Goal: Information Seeking & Learning: Learn about a topic

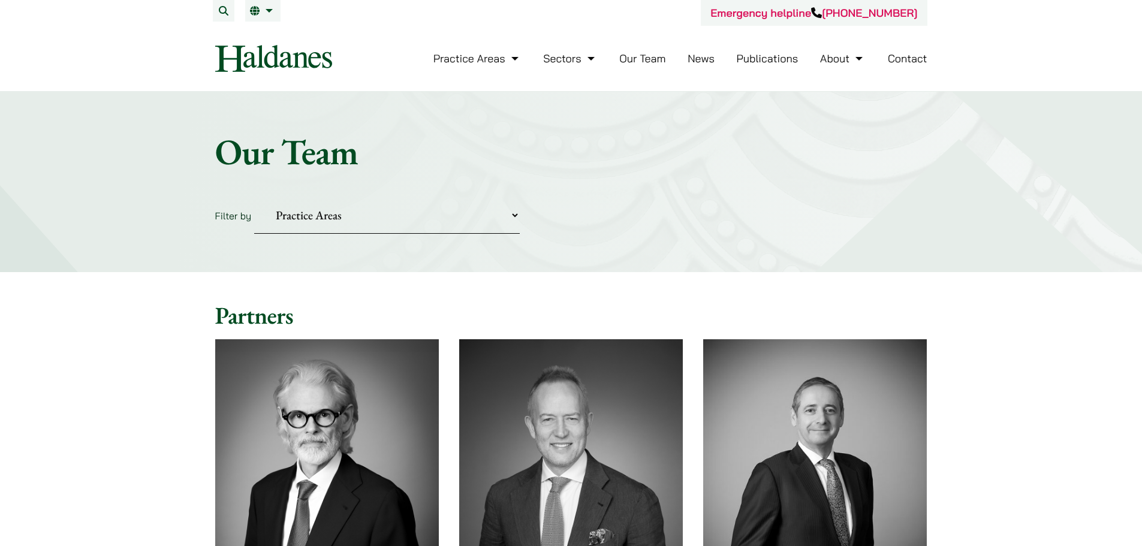
click at [517, 216] on select "Practice Areas Antitrust and Competition Civil Litigation & Dispute Resolution …" at bounding box center [387, 215] width 266 height 37
select select "securities-regulatory-disciplinary-matters"
click at [254, 197] on select "Practice Areas Antitrust and Competition Civil Litigation & Dispute Resolution …" at bounding box center [387, 215] width 266 height 37
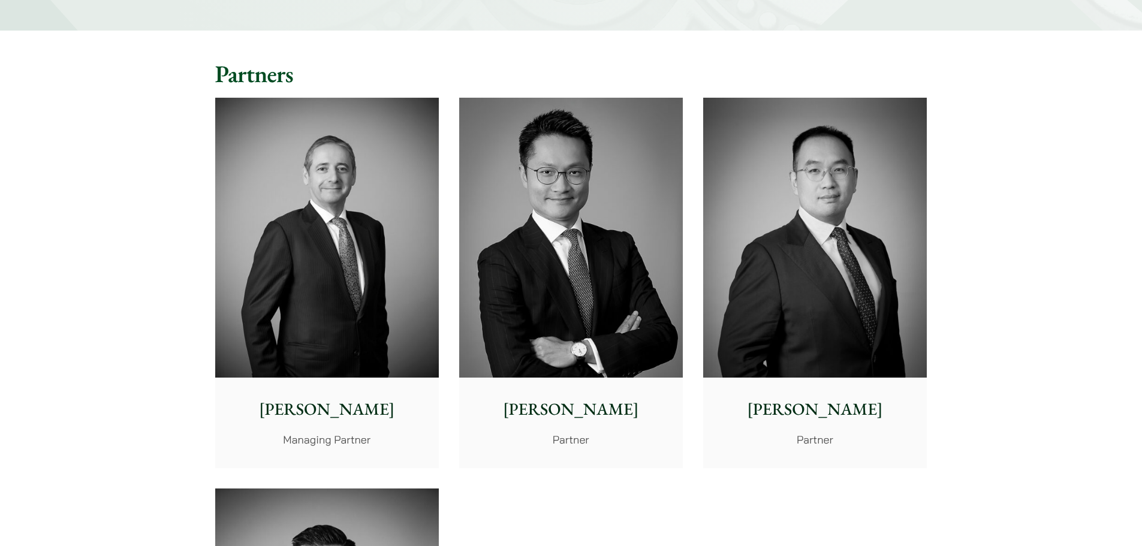
scroll to position [240, 0]
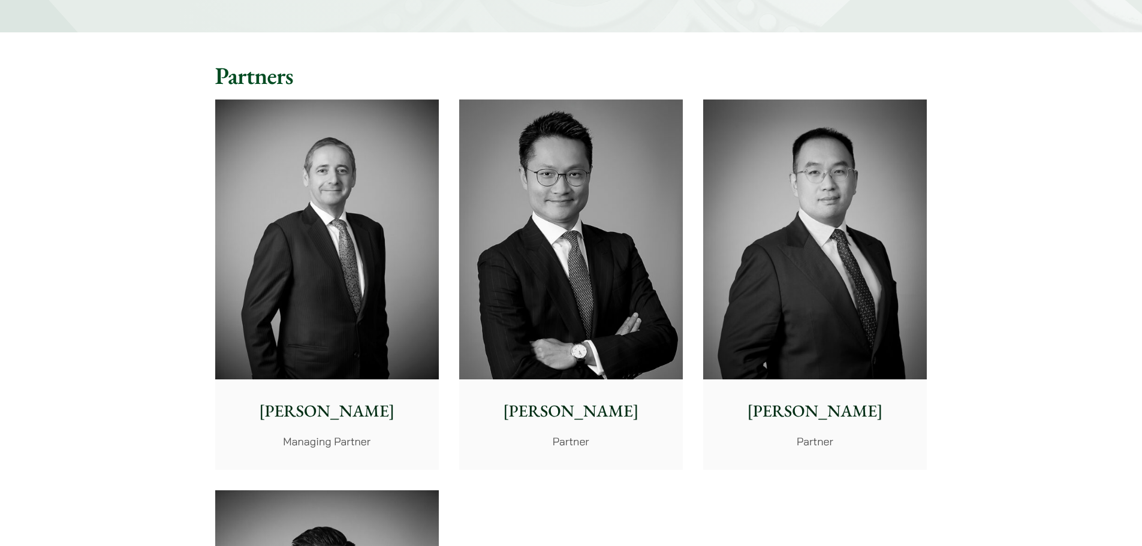
click at [563, 416] on p "[PERSON_NAME]" at bounding box center [571, 411] width 204 height 25
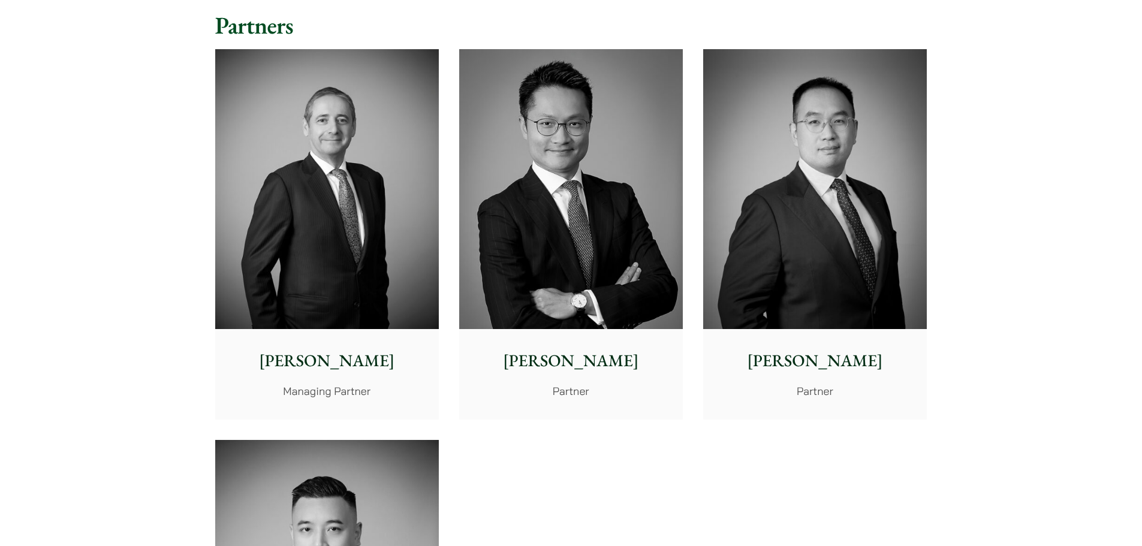
scroll to position [360, 0]
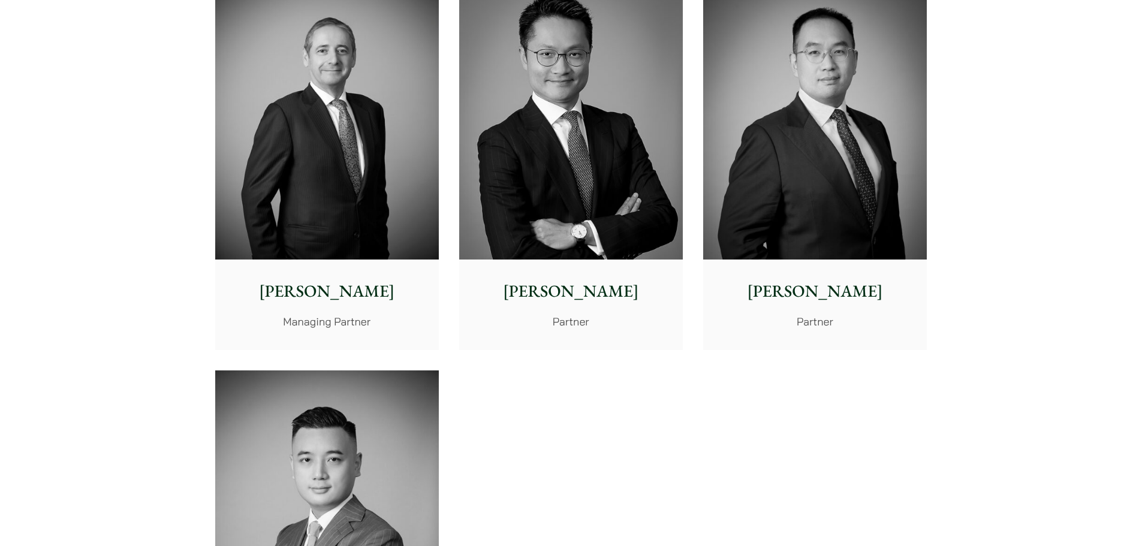
click at [823, 291] on p "[PERSON_NAME]" at bounding box center [815, 291] width 204 height 25
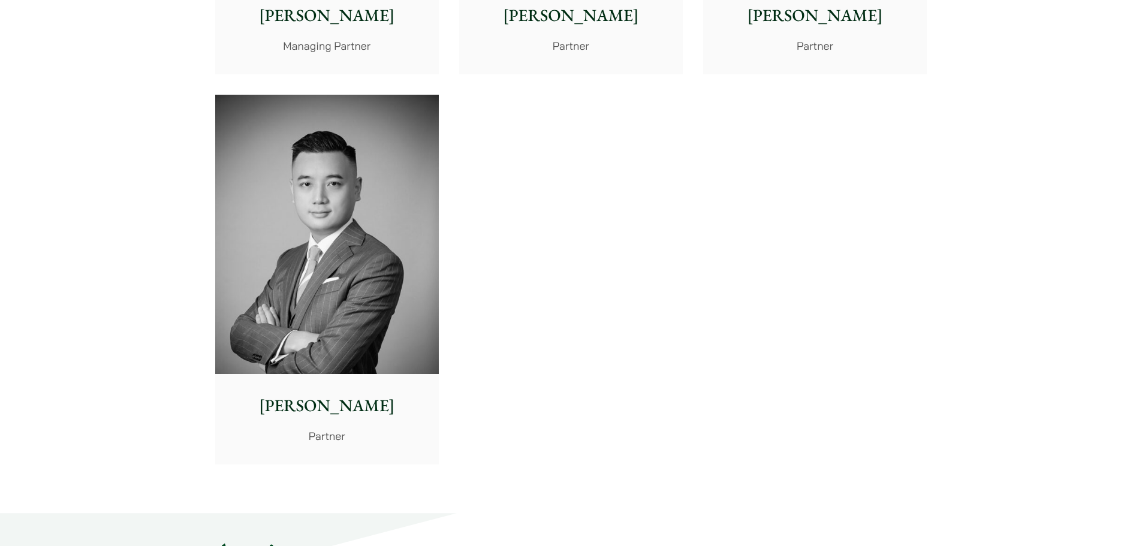
scroll to position [720, 0]
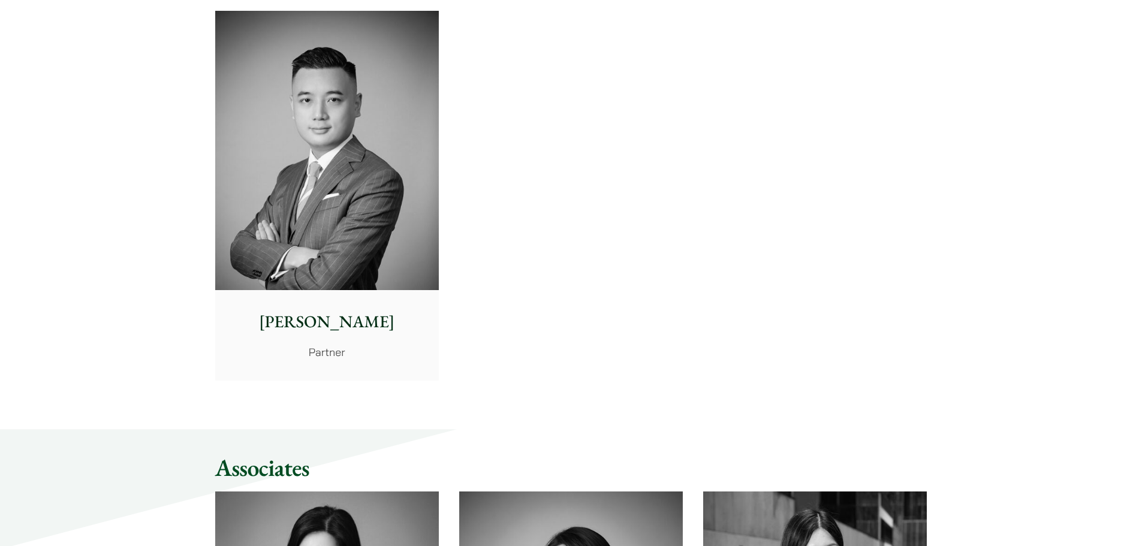
click at [341, 326] on p "[PERSON_NAME]" at bounding box center [327, 321] width 204 height 25
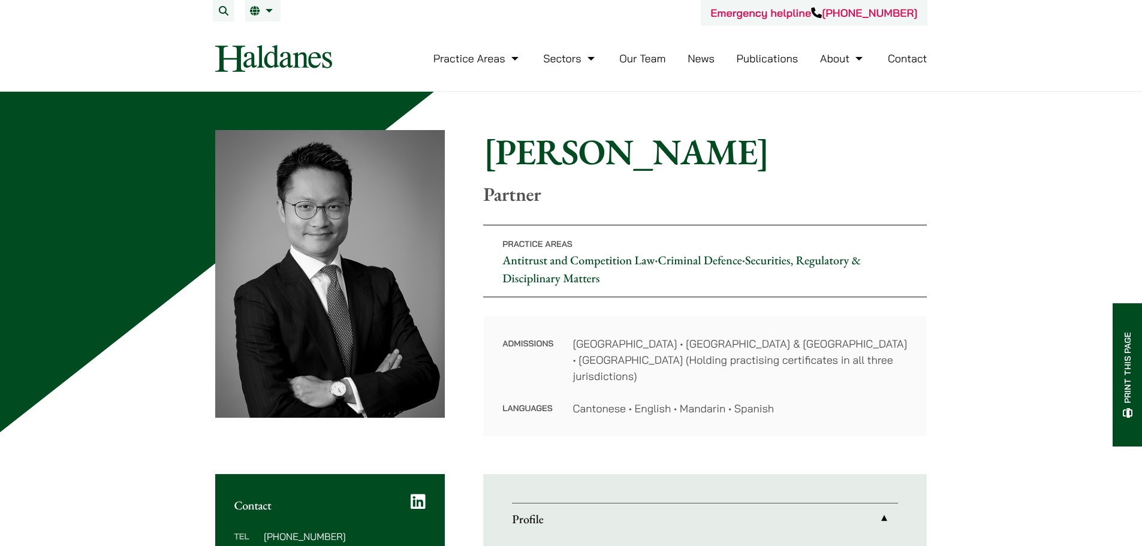
drag, startPoint x: 338, startPoint y: 59, endPoint x: 201, endPoint y: 58, distance: 136.1
click at [201, 58] on div "Emergency helpline +852 9763 5524 Practice Areas Antitrust and Competition Law …" at bounding box center [572, 45] width 756 height 91
click at [899, 418] on div "Admissions Hong Kong • England & Wales • Dubai International Financial Centre (…" at bounding box center [705, 376] width 444 height 119
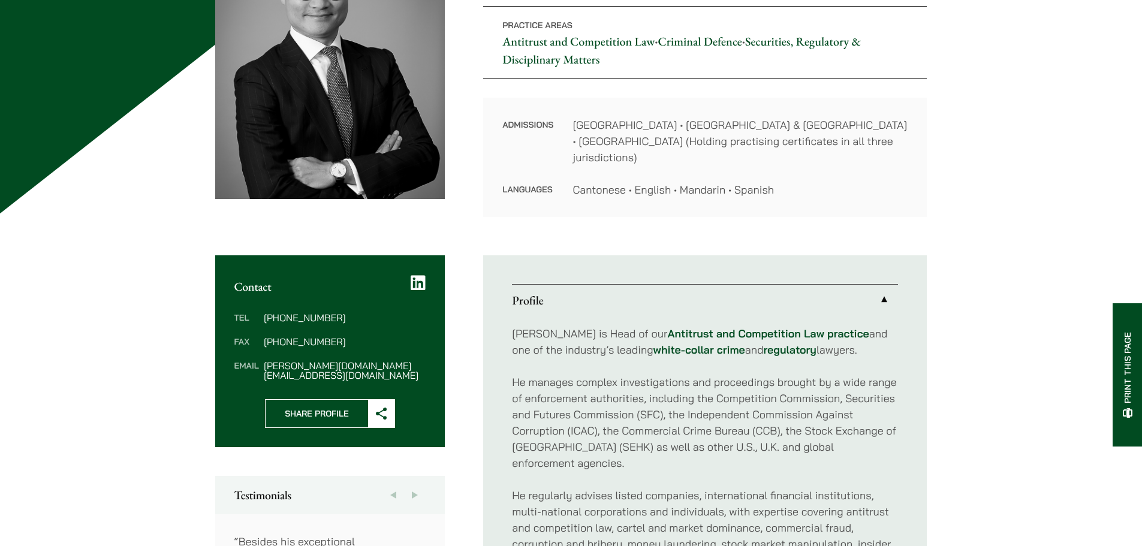
scroll to position [420, 0]
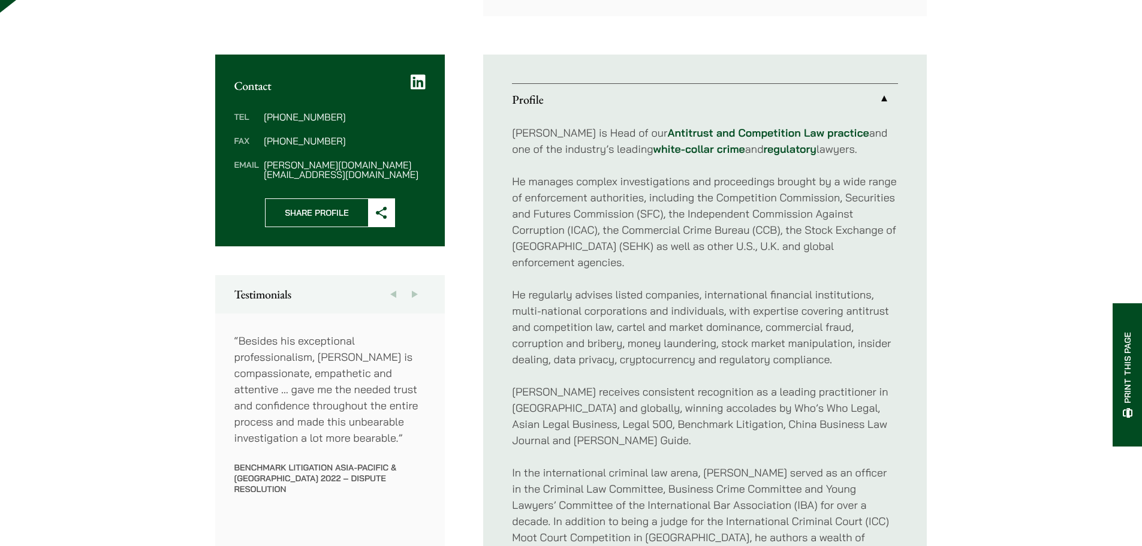
click at [421, 74] on icon at bounding box center [418, 82] width 15 height 17
click at [724, 213] on p "He manages complex investigations and proceedings brought by a wide range of en…" at bounding box center [705, 221] width 386 height 97
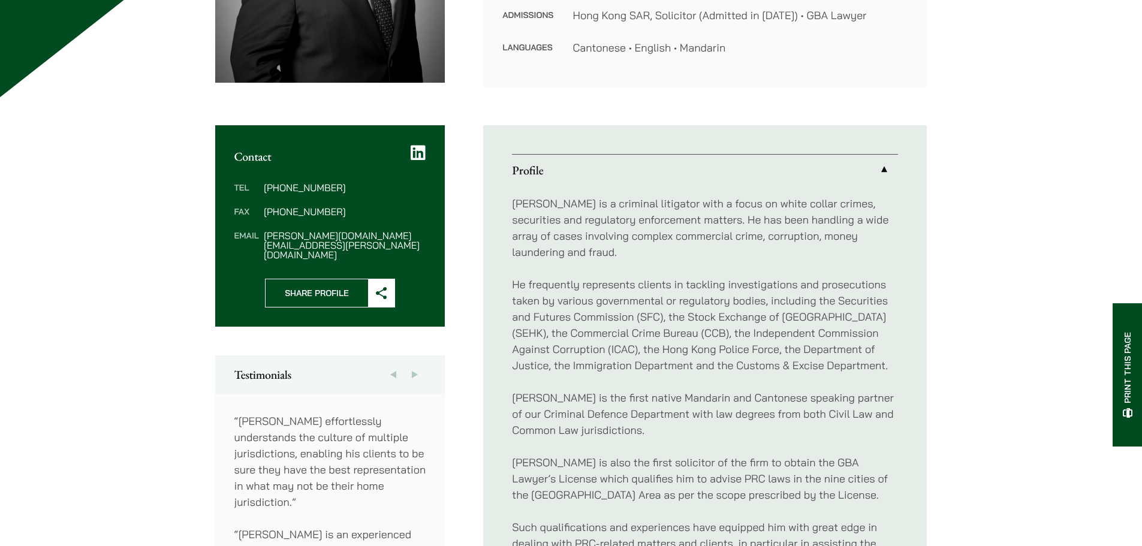
scroll to position [360, 0]
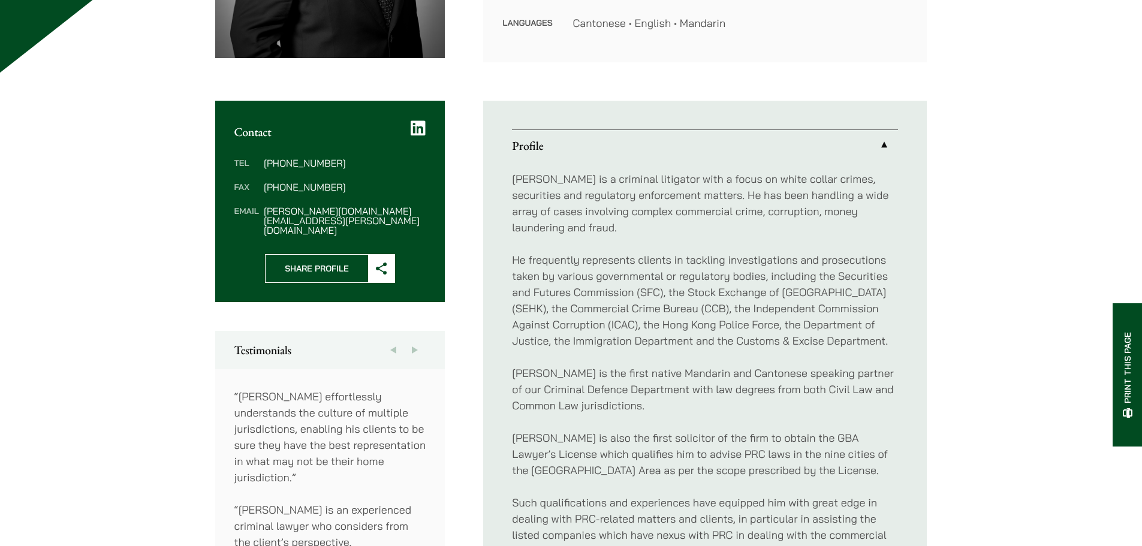
click at [747, 258] on p "He frequently represents clients in tackling investigations and prosecutions ta…" at bounding box center [705, 300] width 386 height 97
click at [412, 127] on icon at bounding box center [418, 128] width 15 height 17
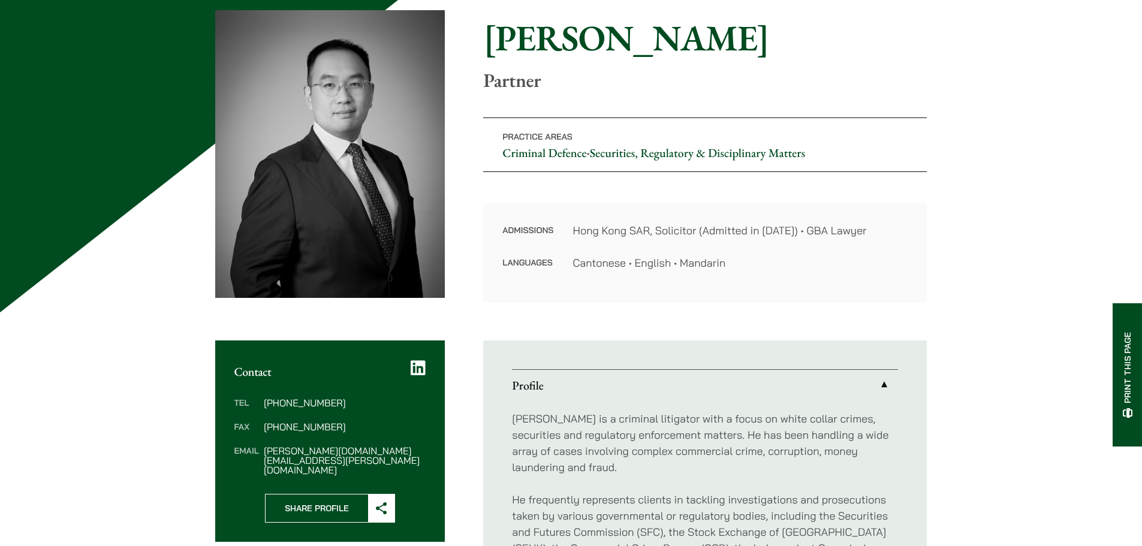
scroll to position [0, 0]
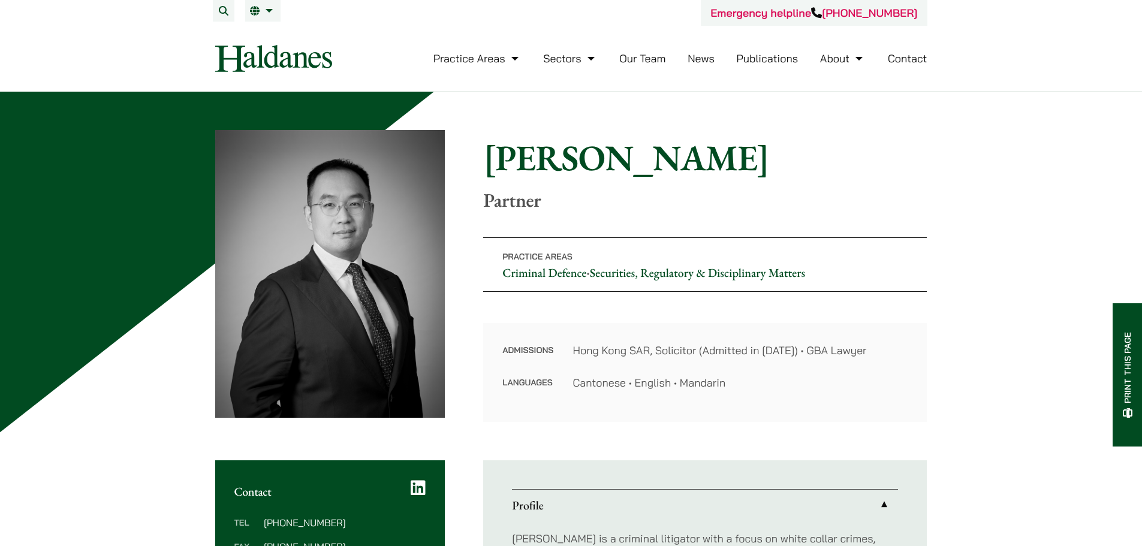
click at [738, 500] on link "Profile" at bounding box center [705, 505] width 386 height 31
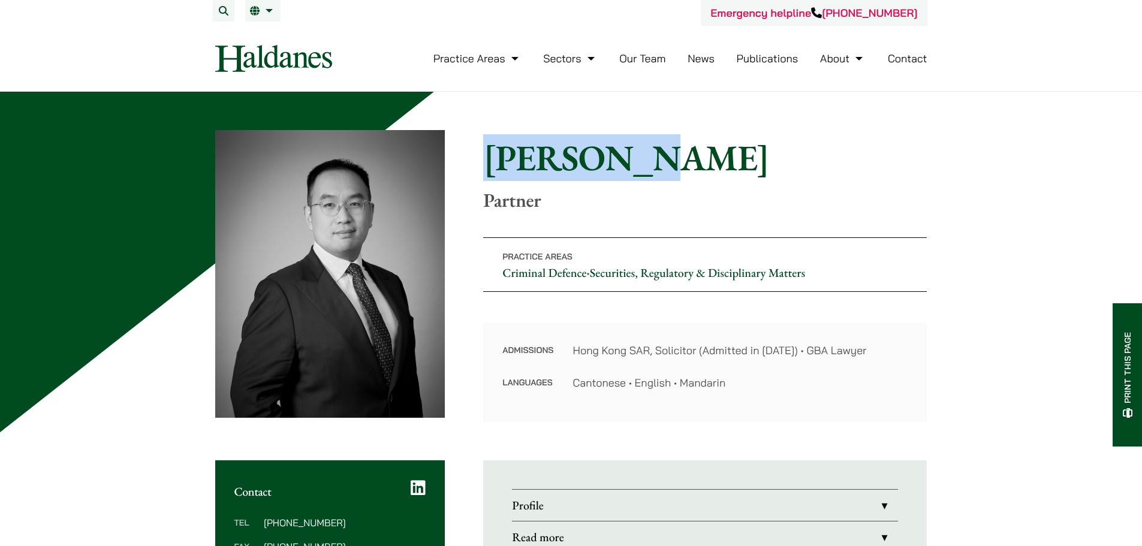
drag, startPoint x: 488, startPoint y: 157, endPoint x: 646, endPoint y: 159, distance: 158.3
click at [646, 159] on h1 "[PERSON_NAME]" at bounding box center [705, 157] width 444 height 43
copy h1 "[PERSON_NAME]"
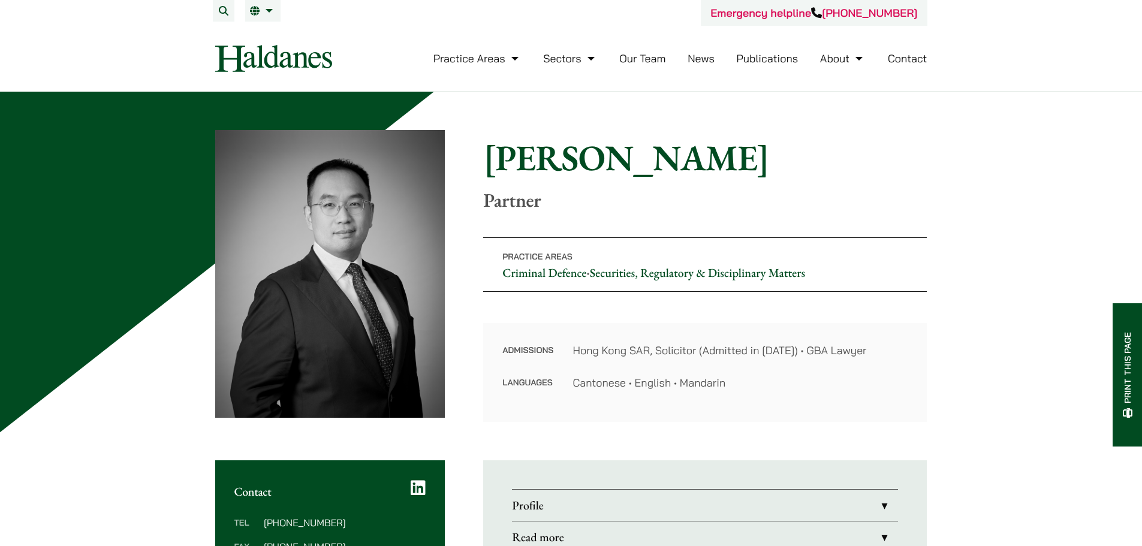
click at [873, 357] on dd "Hong Kong SAR, Solicitor (Admitted in 2014) • GBA Lawyer" at bounding box center [740, 350] width 335 height 16
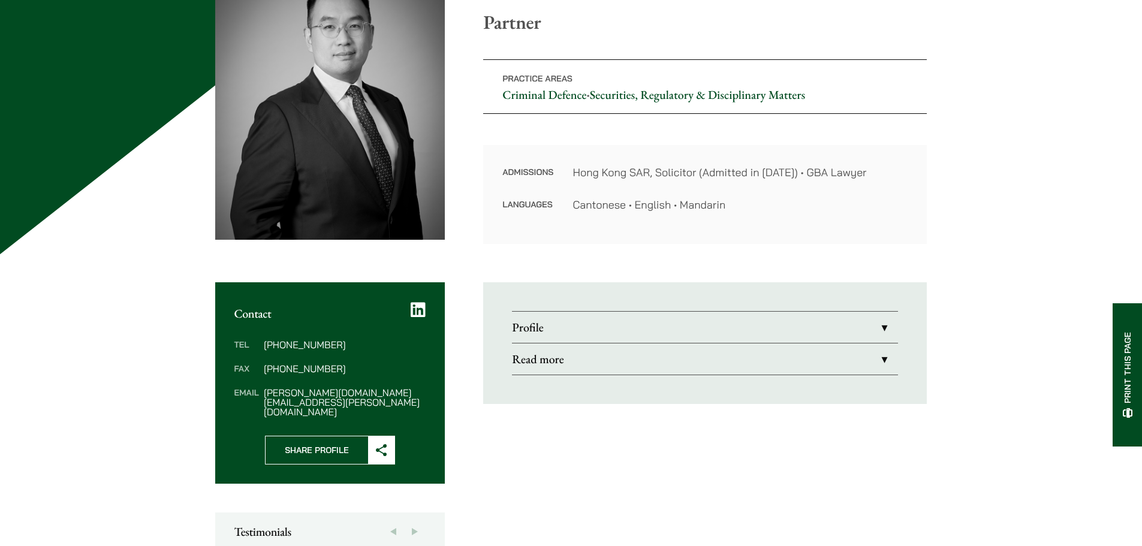
scroll to position [180, 0]
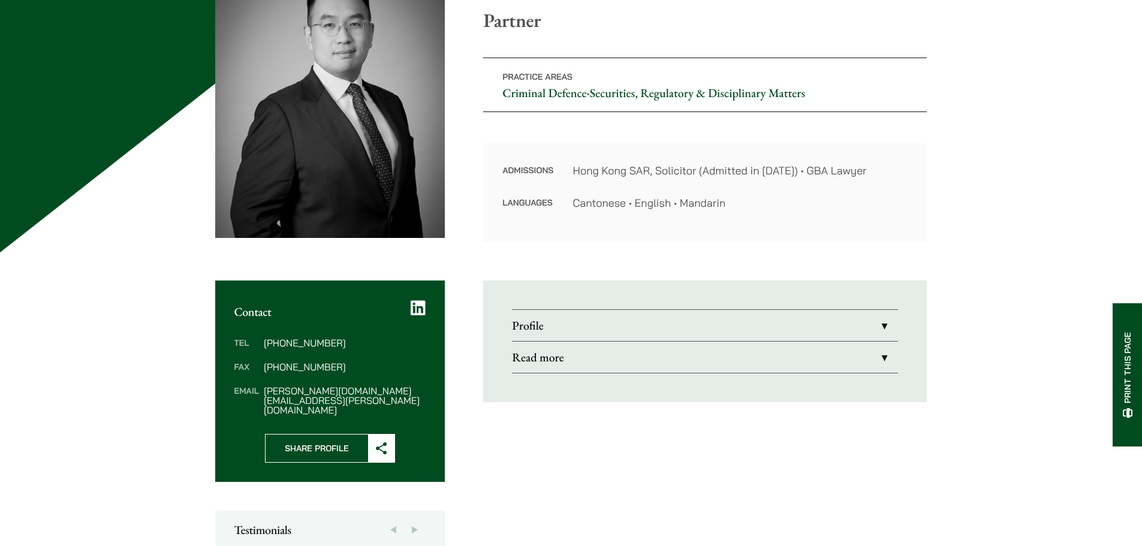
drag, startPoint x: 373, startPoint y: 347, endPoint x: 340, endPoint y: 350, distance: 33.1
click at [340, 350] on dl "Tel (852) 2230 2823 Fax (852) 2845 1637 Email paul.wang@haldanes.com" at bounding box center [330, 376] width 192 height 77
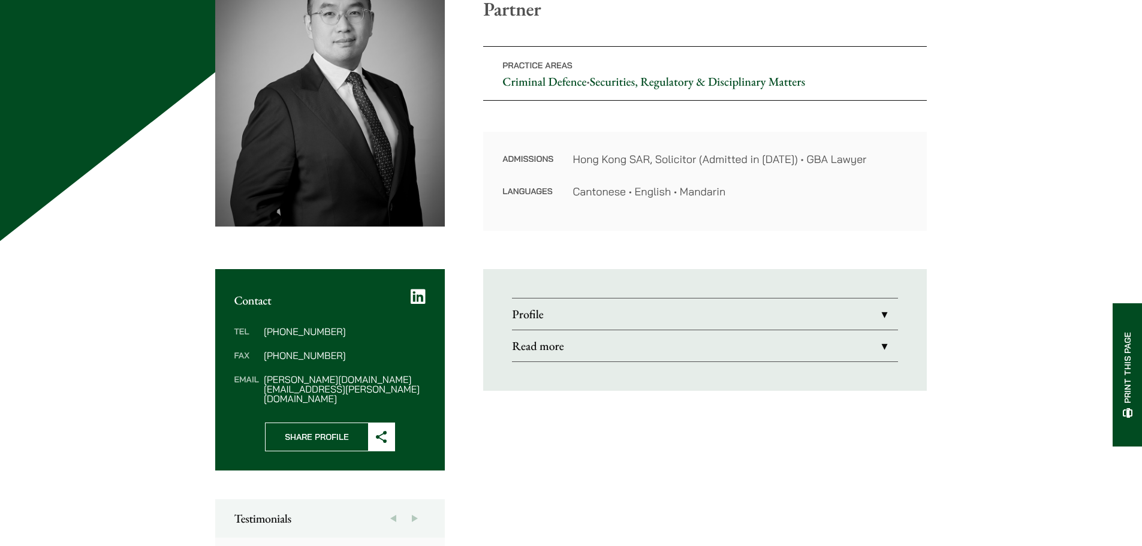
scroll to position [240, 0]
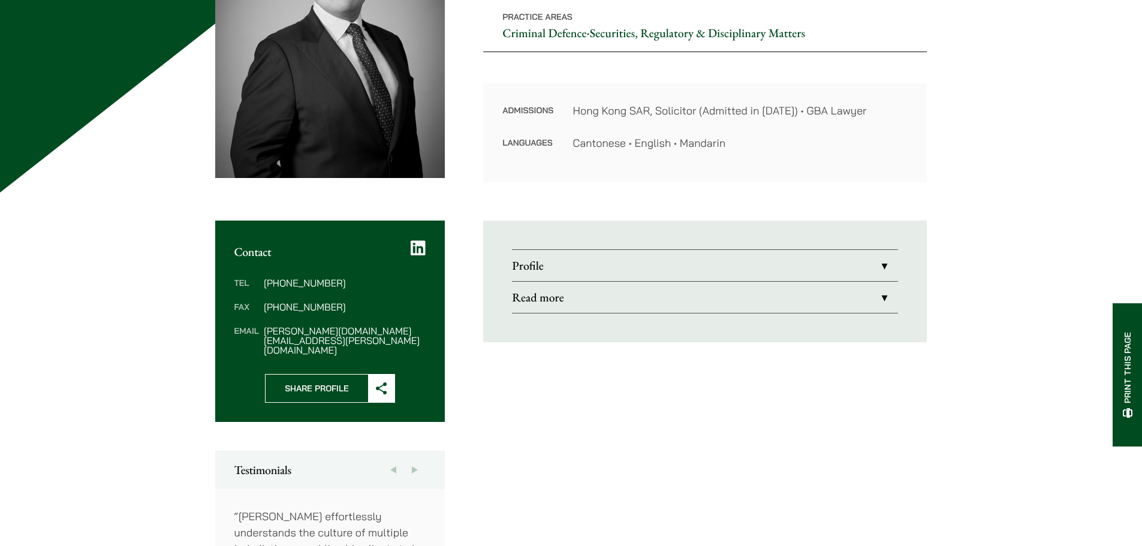
click at [547, 273] on link "Profile" at bounding box center [705, 265] width 386 height 31
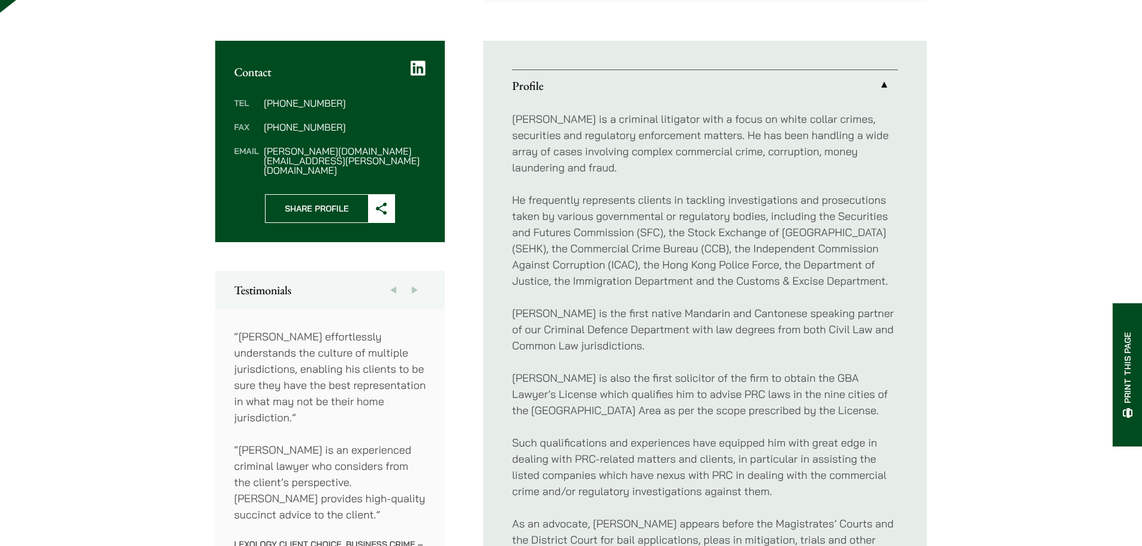
scroll to position [521, 0]
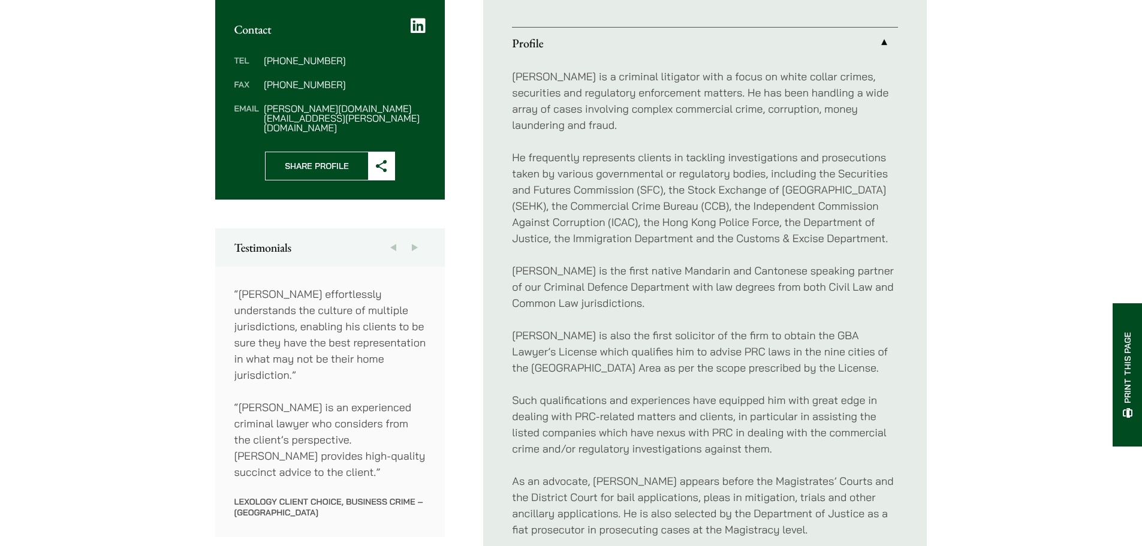
scroll to position [461, 0]
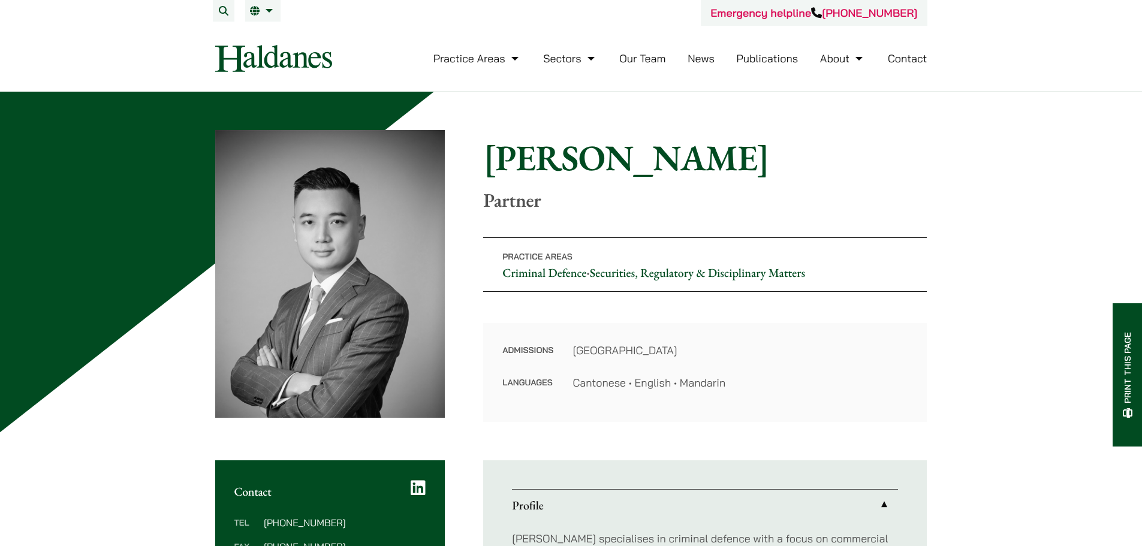
scroll to position [300, 0]
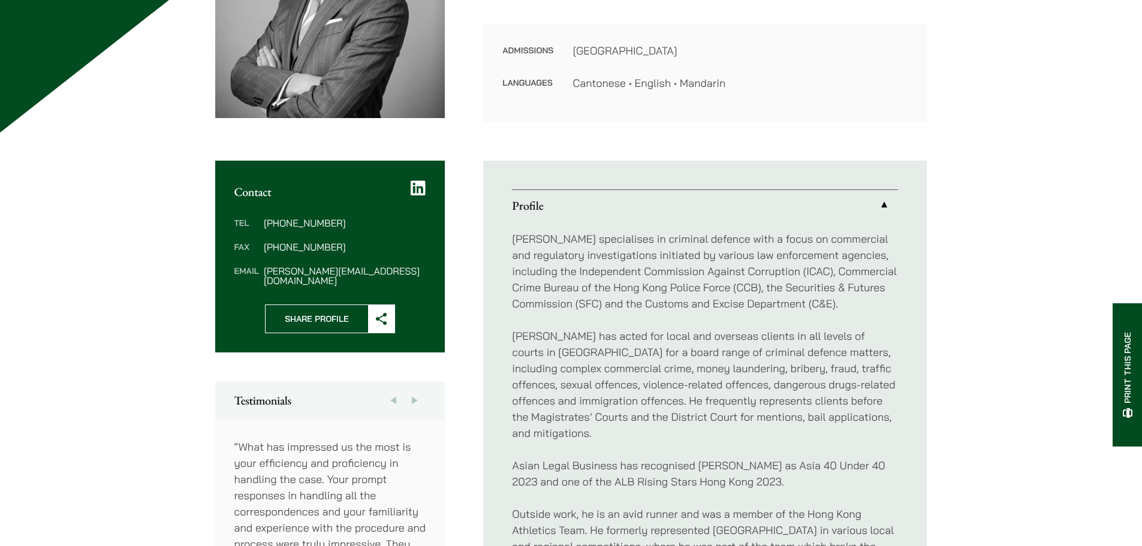
click at [412, 188] on icon at bounding box center [418, 188] width 15 height 17
